Goal: Information Seeking & Learning: Learn about a topic

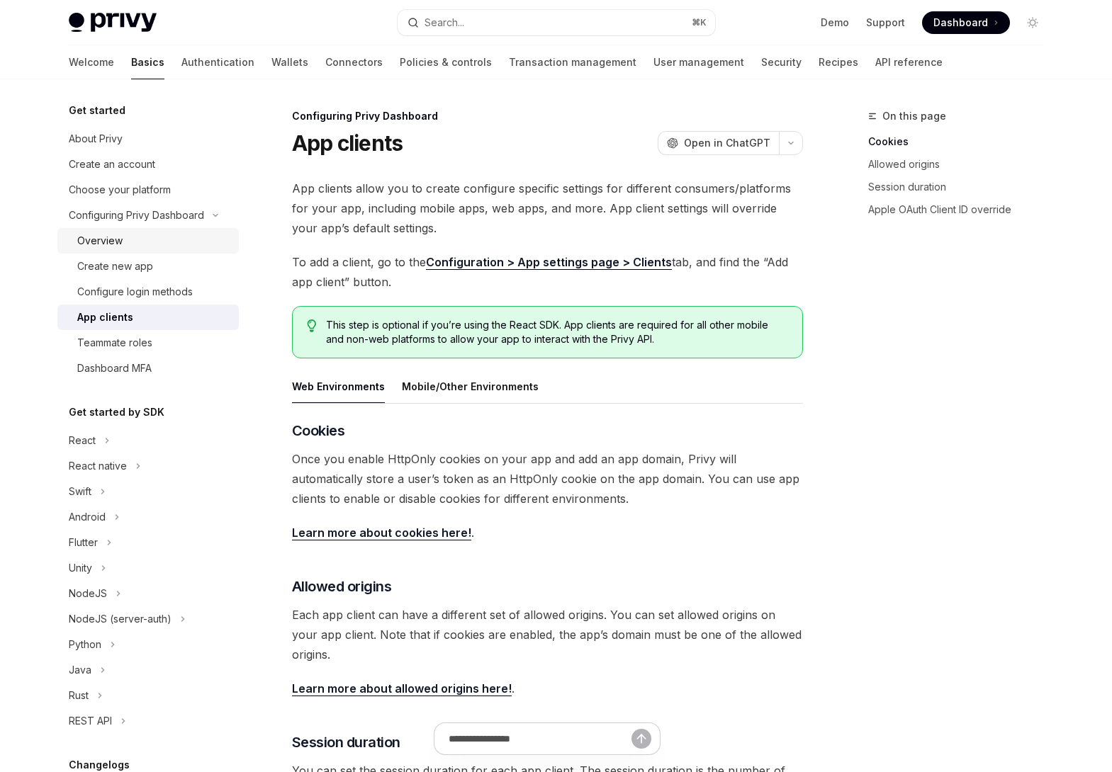
click at [130, 242] on div "Overview" at bounding box center [153, 240] width 153 height 17
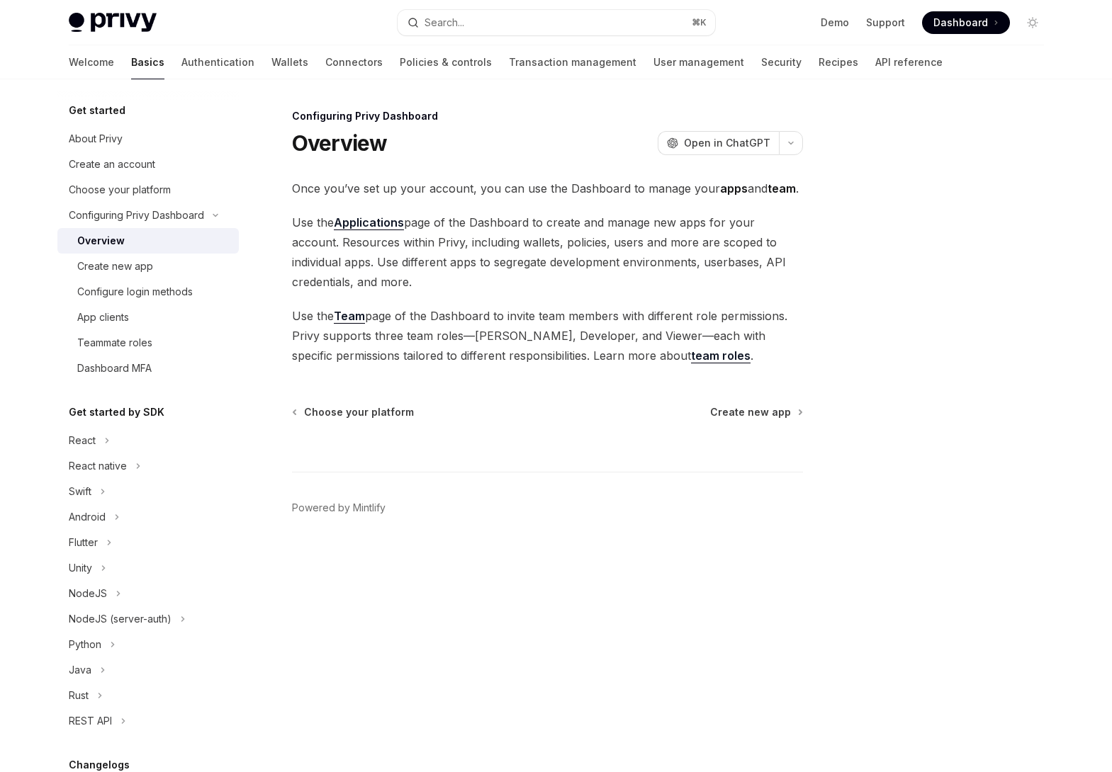
type textarea "*"
